Goal: Transaction & Acquisition: Purchase product/service

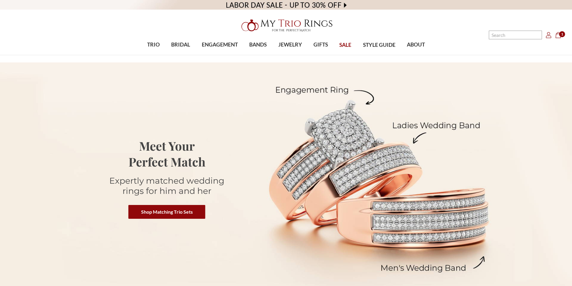
click at [340, 6] on video at bounding box center [286, 5] width 572 height 10
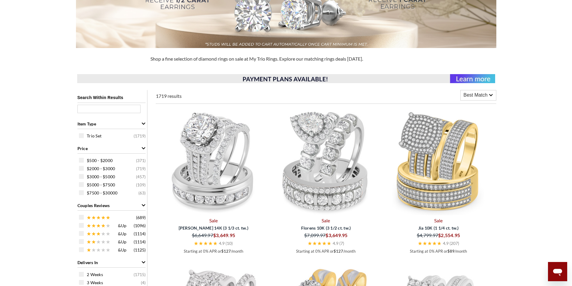
click at [487, 95] on span "Best Match" at bounding box center [476, 95] width 24 height 7
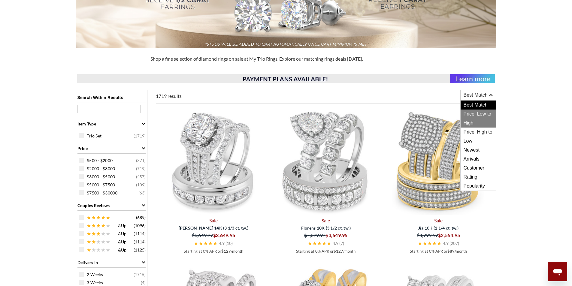
click at [484, 113] on span "Price: Low to High" at bounding box center [478, 119] width 35 height 18
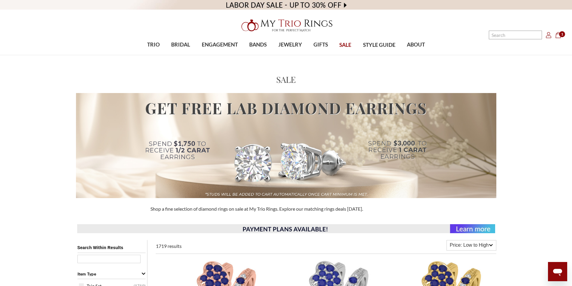
click at [345, 43] on span "SALE" at bounding box center [345, 45] width 12 height 8
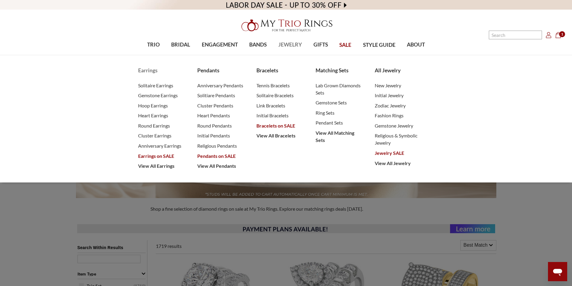
click at [166, 155] on span "Earrings on SALE" at bounding box center [161, 156] width 47 height 7
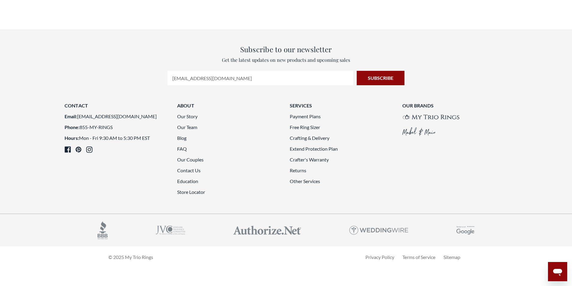
scroll to position [1472, 0]
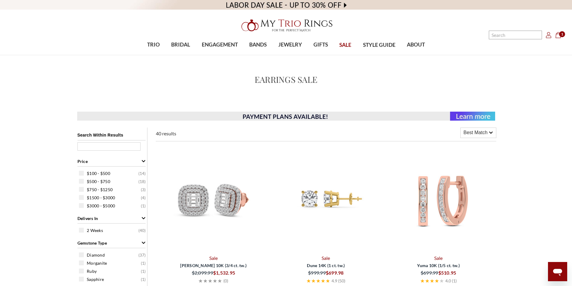
click at [561, 36] on span "1" at bounding box center [562, 34] width 6 height 6
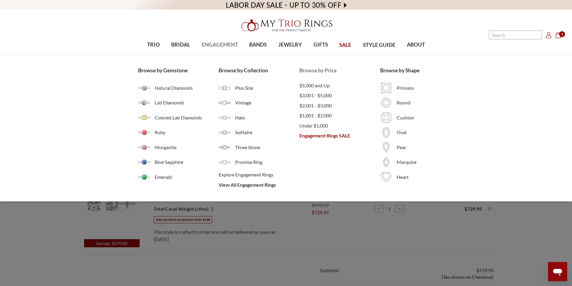
click at [313, 133] on span "Engagement Rings SALE" at bounding box center [340, 135] width 81 height 7
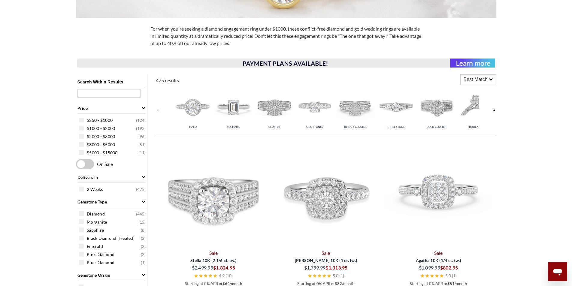
click at [490, 79] on icon at bounding box center [491, 80] width 4 height 4
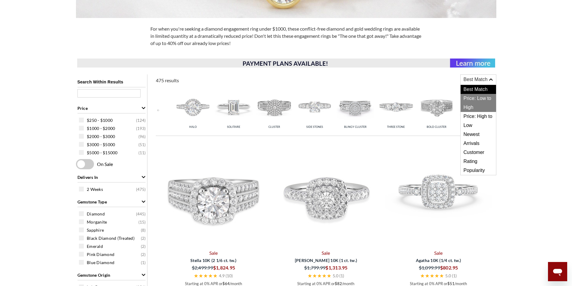
click at [483, 97] on span "Price: Low to High" at bounding box center [478, 103] width 35 height 18
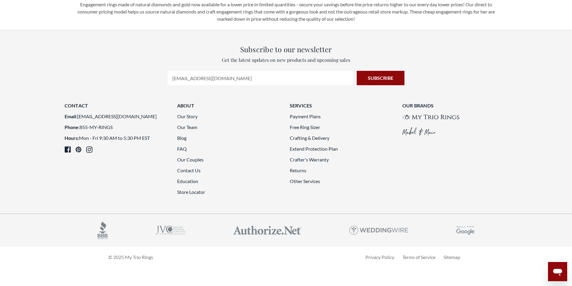
scroll to position [1652, 0]
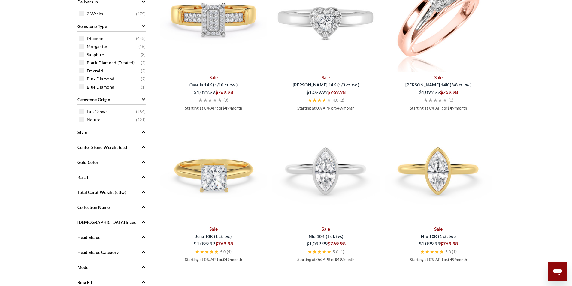
scroll to position [368, 0]
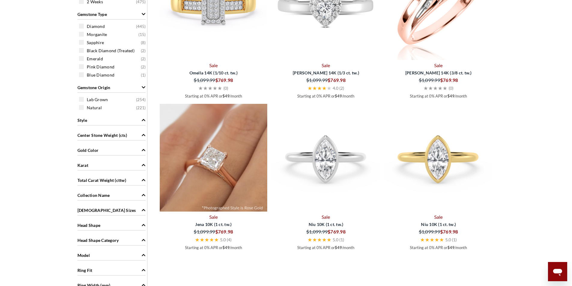
click at [206, 167] on img at bounding box center [214, 158] width 108 height 108
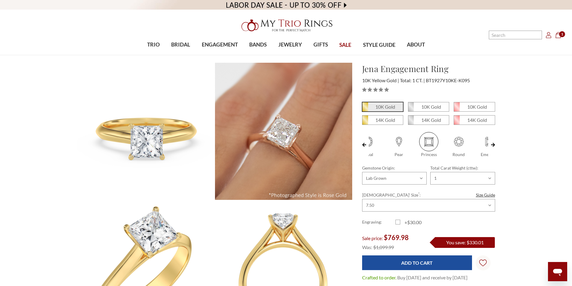
scroll to position [0, 75]
click at [474, 107] on em "10K Gold" at bounding box center [477, 107] width 20 height 6
click at [457, 109] on input "10K Gold" at bounding box center [456, 109] width 0 height 0
radio input "true"
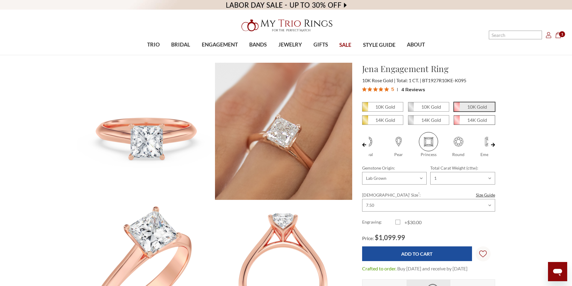
click at [478, 121] on em "14K Gold" at bounding box center [477, 120] width 20 height 6
click at [457, 122] on input "14K Gold" at bounding box center [456, 122] width 0 height 0
radio input "true"
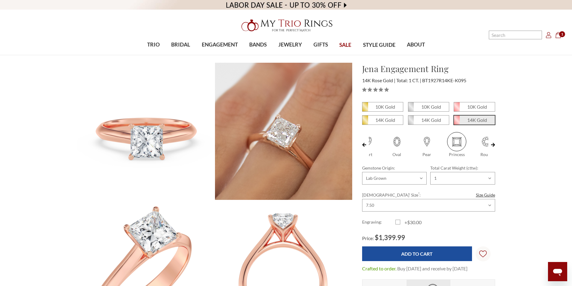
scroll to position [0, 75]
click at [423, 119] on em "14K Gold" at bounding box center [432, 120] width 20 height 6
click at [411, 122] on input "14K Gold" at bounding box center [411, 122] width 0 height 0
radio input "true"
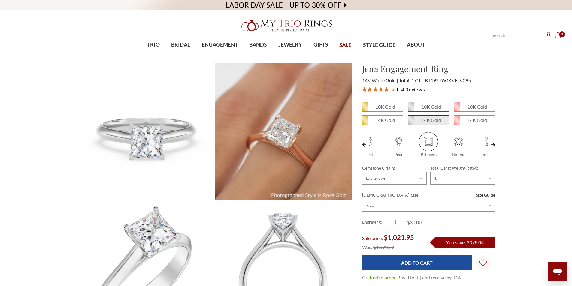
click at [432, 108] on em "10K Gold" at bounding box center [432, 107] width 20 height 6
click at [411, 109] on input "10K Gold" at bounding box center [411, 109] width 0 height 0
radio input "true"
click at [383, 119] on em "14K Gold" at bounding box center [386, 120] width 20 height 6
click at [365, 122] on input "14K Gold" at bounding box center [365, 122] width 0 height 0
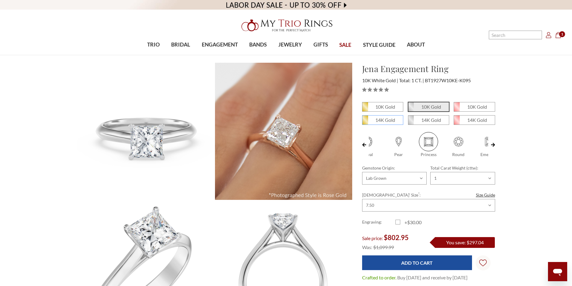
radio input "true"
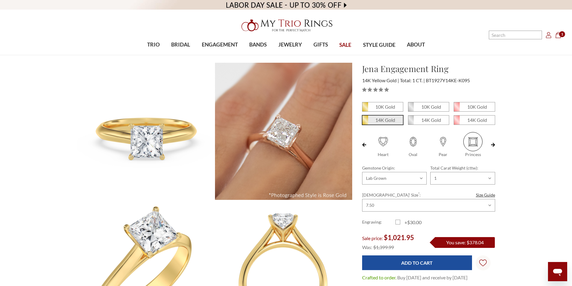
scroll to position [0, 75]
click at [385, 104] on em "10K Gold" at bounding box center [386, 107] width 20 height 6
click at [365, 109] on input "10K Gold" at bounding box center [365, 109] width 0 height 0
radio input "true"
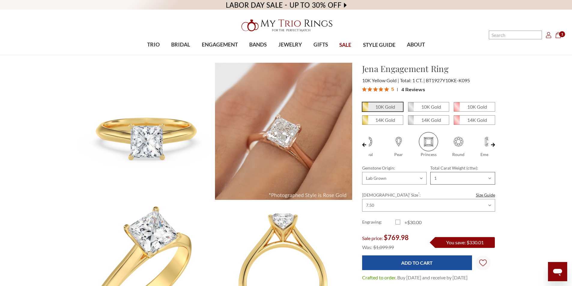
click at [495, 177] on select "Choose Options 1/4 1/2 3/4 1 2 3" at bounding box center [463, 178] width 65 height 13
select select "18166748"
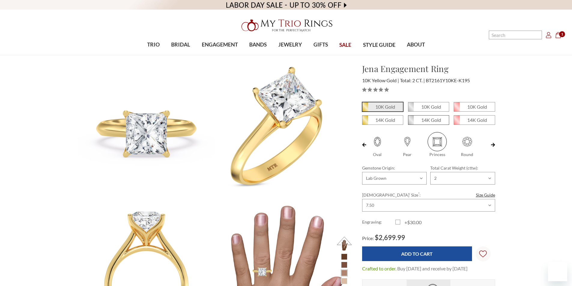
click at [429, 121] on em "14K Gold" at bounding box center [432, 120] width 20 height 6
click at [411, 122] on input "14K Gold" at bounding box center [411, 122] width 0 height 0
radio input "true"
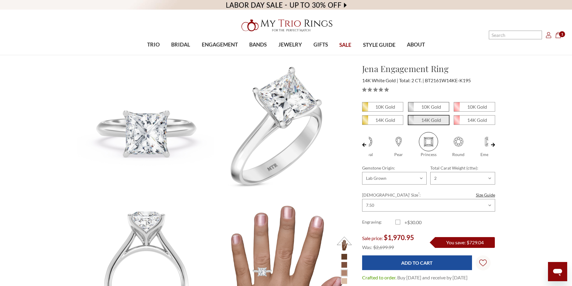
click at [429, 108] on em "10K Gold" at bounding box center [432, 107] width 20 height 6
click at [411, 109] on input "10K Gold" at bounding box center [411, 109] width 0 height 0
radio input "true"
click at [491, 182] on select "Choose Options 1/4 1/2 3/4 1 2 3" at bounding box center [463, 178] width 65 height 13
select select "18229847"
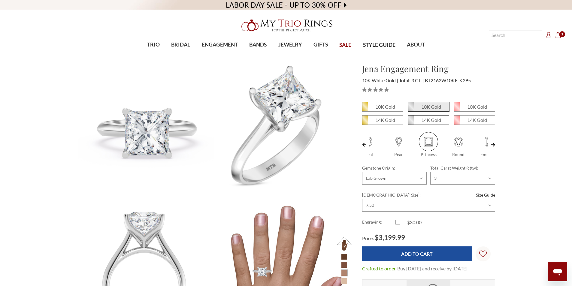
click at [428, 120] on em "14K Gold" at bounding box center [432, 120] width 20 height 6
click at [411, 122] on input "14K Gold" at bounding box center [411, 122] width 0 height 0
radio input "true"
click at [491, 180] on select "Choose Options 1/4 1/2 3/4 1 2 3" at bounding box center [463, 178] width 65 height 13
select select "18245232"
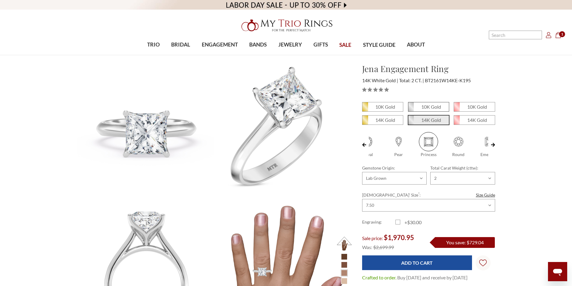
click at [427, 109] on em "10K Gold" at bounding box center [432, 107] width 20 height 6
click at [411, 109] on input "10K Gold" at bounding box center [411, 109] width 0 height 0
radio input "true"
